Goal: Task Accomplishment & Management: Use online tool/utility

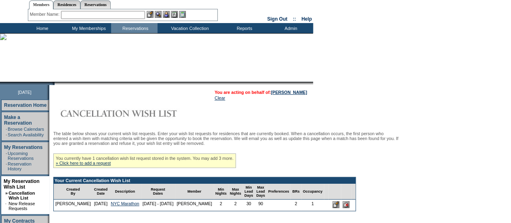
scroll to position [18, 0]
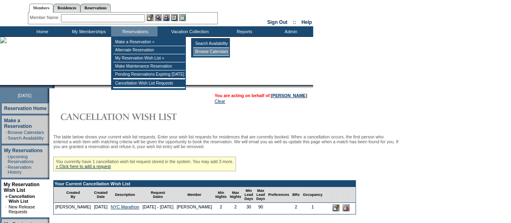
click at [202, 50] on td "Browse Calendars" at bounding box center [211, 52] width 36 height 8
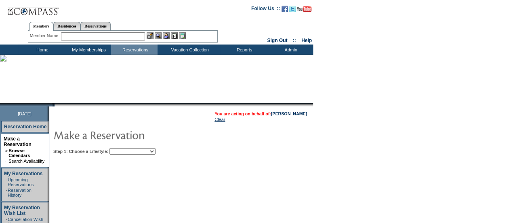
click at [155, 152] on select "Beach Leisure Metropolitan Mountain OIAL for Adventure OIAL for Couples OIAL fo…" at bounding box center [132, 151] width 46 height 6
select select "Leisure"
click at [123, 148] on select "Beach Leisure Metropolitan Mountain OIAL for Adventure OIAL for Couples OIAL fo…" at bounding box center [132, 151] width 46 height 6
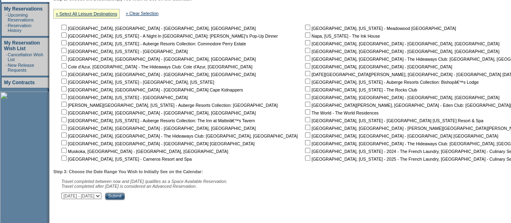
scroll to position [165, 0]
click at [65, 51] on input "checkbox" at bounding box center [63, 49] width 5 height 5
checkbox input "true"
click at [125, 197] on input "Submit" at bounding box center [115, 195] width 20 height 7
